Goal: Task Accomplishment & Management: Manage account settings

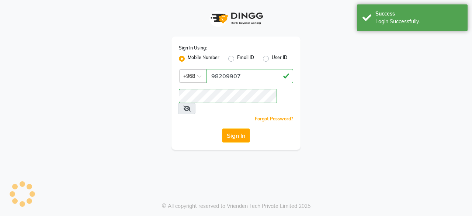
select select "service"
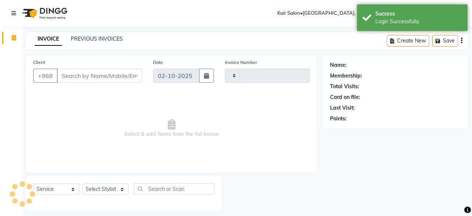
type input "1976"
select select "en"
select select "6490"
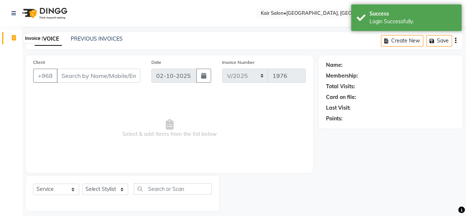
click at [13, 37] on icon at bounding box center [14, 38] width 4 height 6
click at [13, 36] on icon at bounding box center [14, 38] width 4 height 6
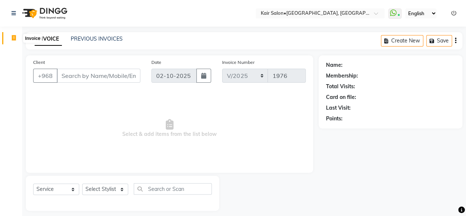
click at [15, 36] on icon at bounding box center [14, 38] width 4 height 6
click at [13, 12] on icon at bounding box center [13, 13] width 4 height 5
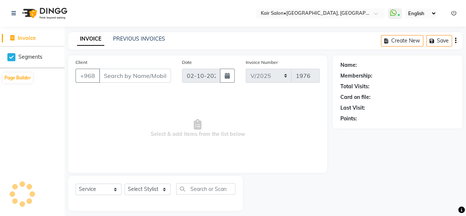
click at [31, 40] on span "Invoice" at bounding box center [27, 37] width 18 height 7
click at [456, 11] on icon at bounding box center [453, 13] width 5 height 5
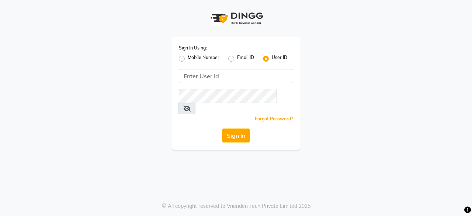
click at [235, 64] on div "Sign In Using: Mobile Number Email ID User ID Remember me Forgot Password? Sign…" at bounding box center [235, 92] width 129 height 113
click at [188, 56] on label "Mobile Number" at bounding box center [204, 58] width 32 height 9
click at [188, 56] on input "Mobile Number" at bounding box center [190, 56] width 5 height 5
radio input "true"
radio input "false"
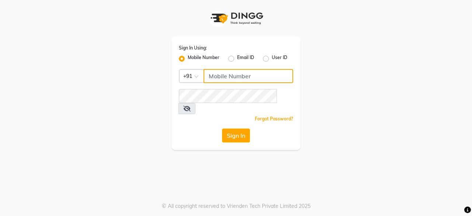
click at [222, 76] on input "Username" at bounding box center [248, 76] width 90 height 14
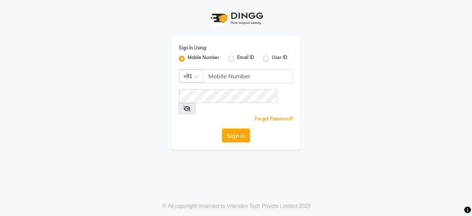
click at [195, 75] on span at bounding box center [198, 78] width 9 height 8
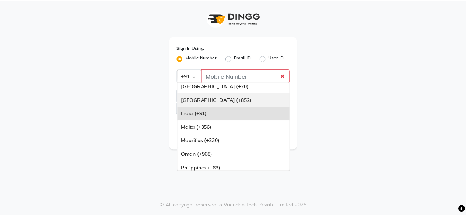
scroll to position [74, 0]
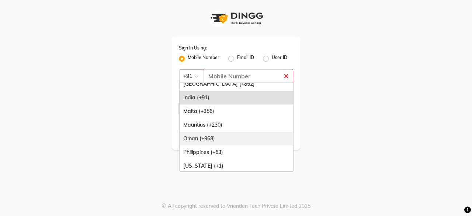
click at [217, 142] on div "Oman (+968)" at bounding box center [235, 139] width 113 height 14
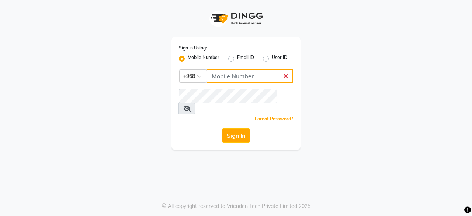
click at [231, 79] on input "Username" at bounding box center [249, 76] width 87 height 14
type input "98209907"
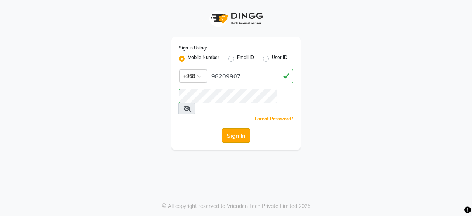
click at [238, 128] on button "Sign In" at bounding box center [236, 135] width 28 height 14
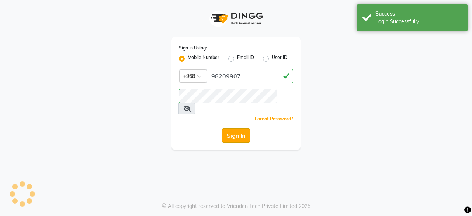
select select "service"
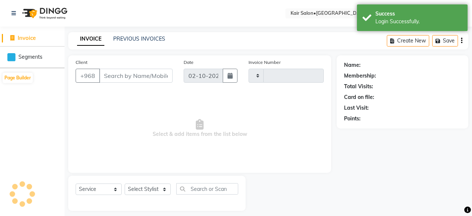
type input "1976"
select select "en"
select select "6490"
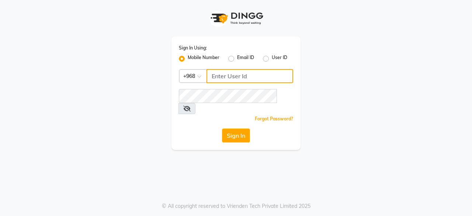
click at [231, 78] on input "Username" at bounding box center [249, 76] width 87 height 14
click at [262, 59] on div "Mobile Number Email ID User ID" at bounding box center [236, 58] width 114 height 9
click at [247, 74] on input "Username" at bounding box center [249, 76] width 87 height 14
click at [272, 57] on label "User ID" at bounding box center [279, 58] width 15 height 9
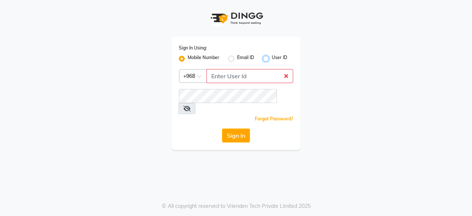
click at [272, 57] on input "User ID" at bounding box center [274, 56] width 5 height 5
radio input "true"
radio input "false"
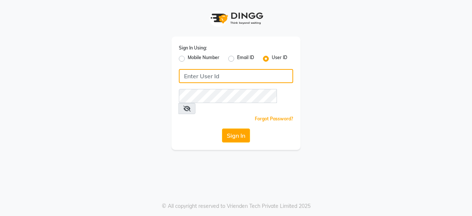
click at [255, 74] on input "Username" at bounding box center [236, 76] width 114 height 14
type input "oshabeautybar"
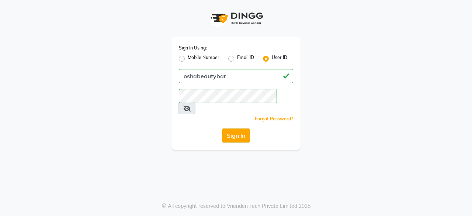
click at [237, 128] on button "Sign In" at bounding box center [236, 135] width 28 height 14
